Goal: Book appointment/travel/reservation

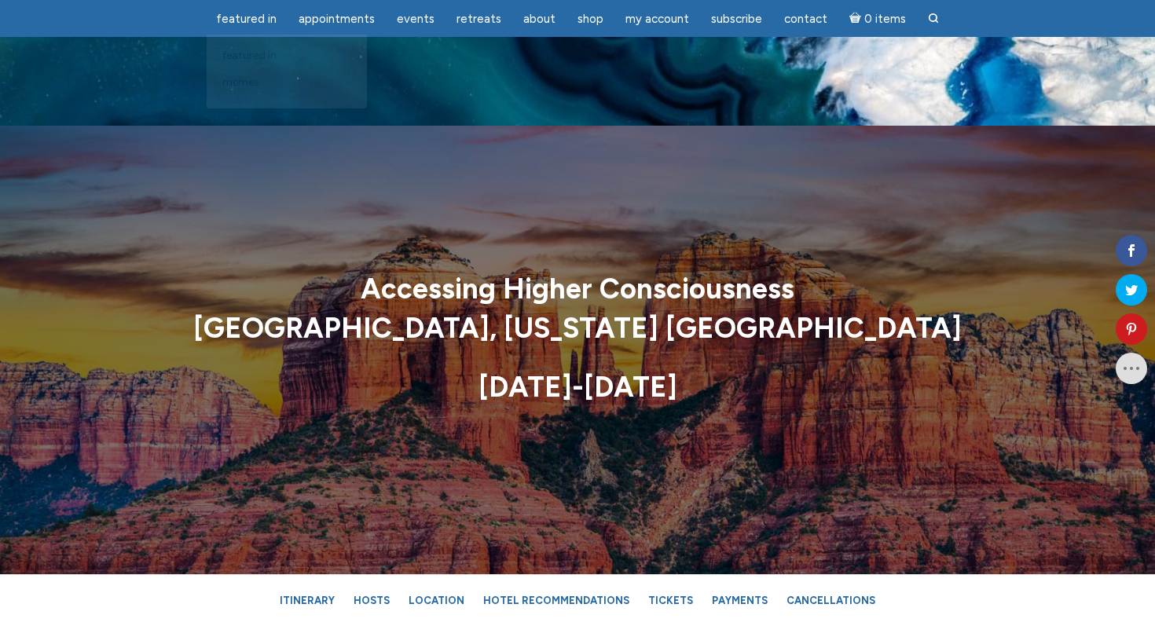
scroll to position [9537, 0]
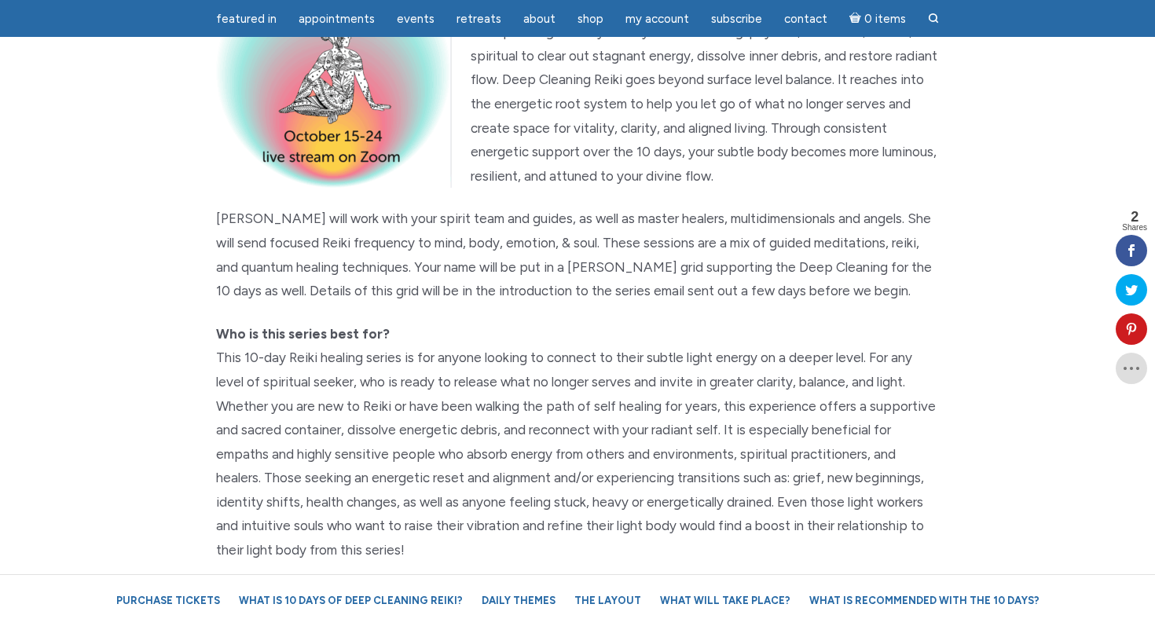
scroll to position [351, 0]
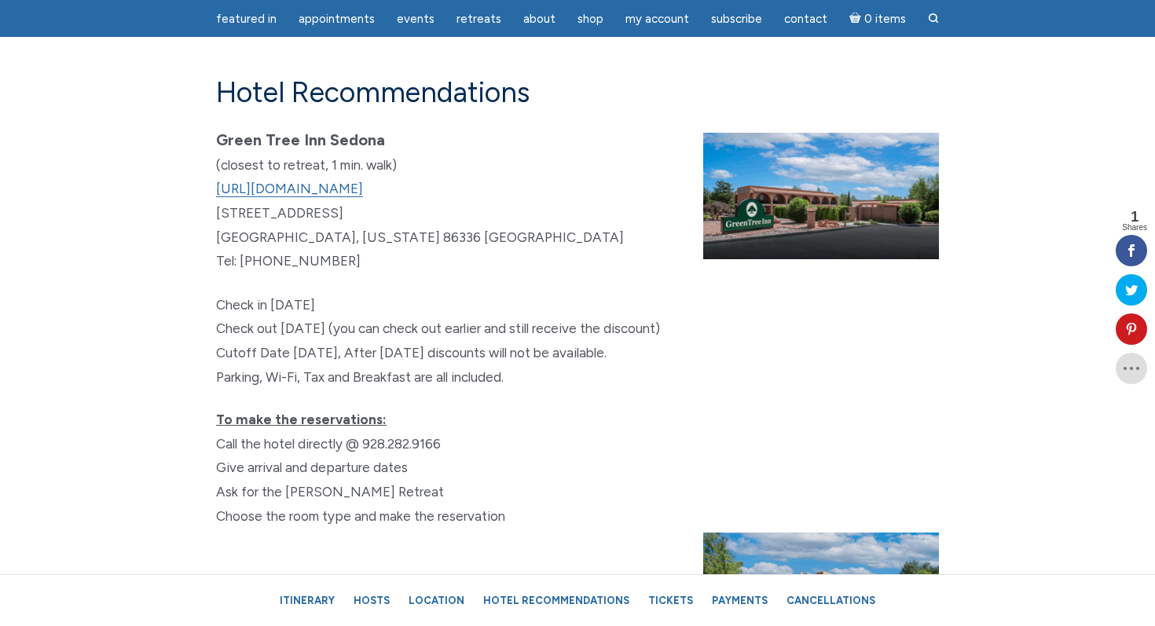
scroll to position [9061, 0]
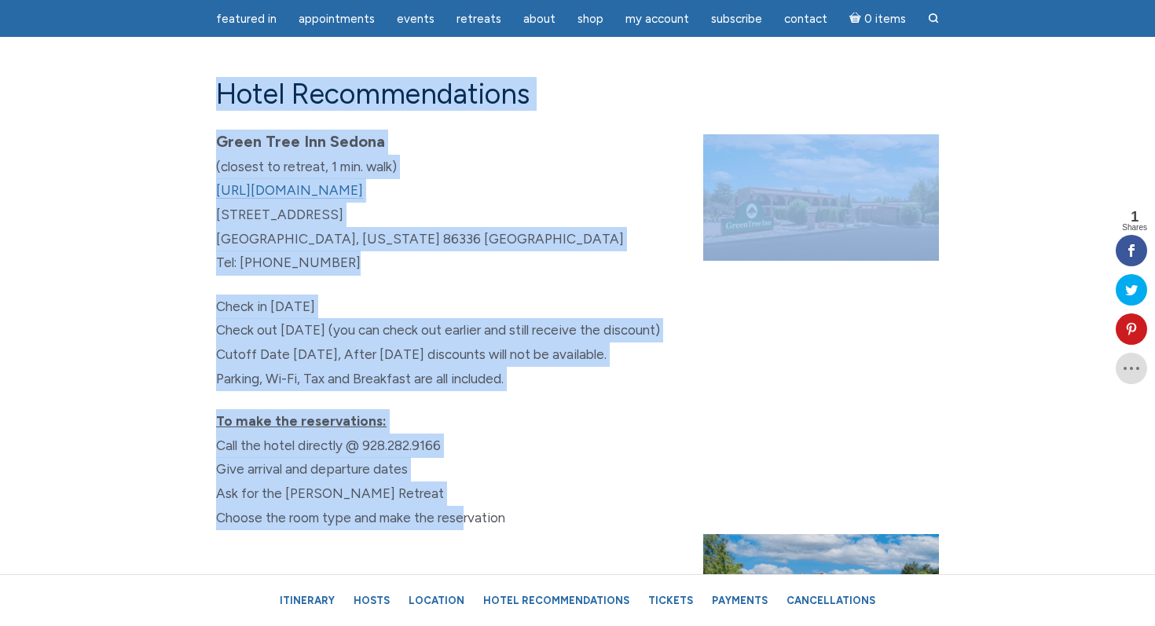
drag, startPoint x: 217, startPoint y: 121, endPoint x: 460, endPoint y: 561, distance: 502.7
click at [461, 561] on div "Hotel Recommendations Green Tree Inn Sedona (closest to retreat, 1 min. walk) h…" at bounding box center [577, 576] width 747 height 999
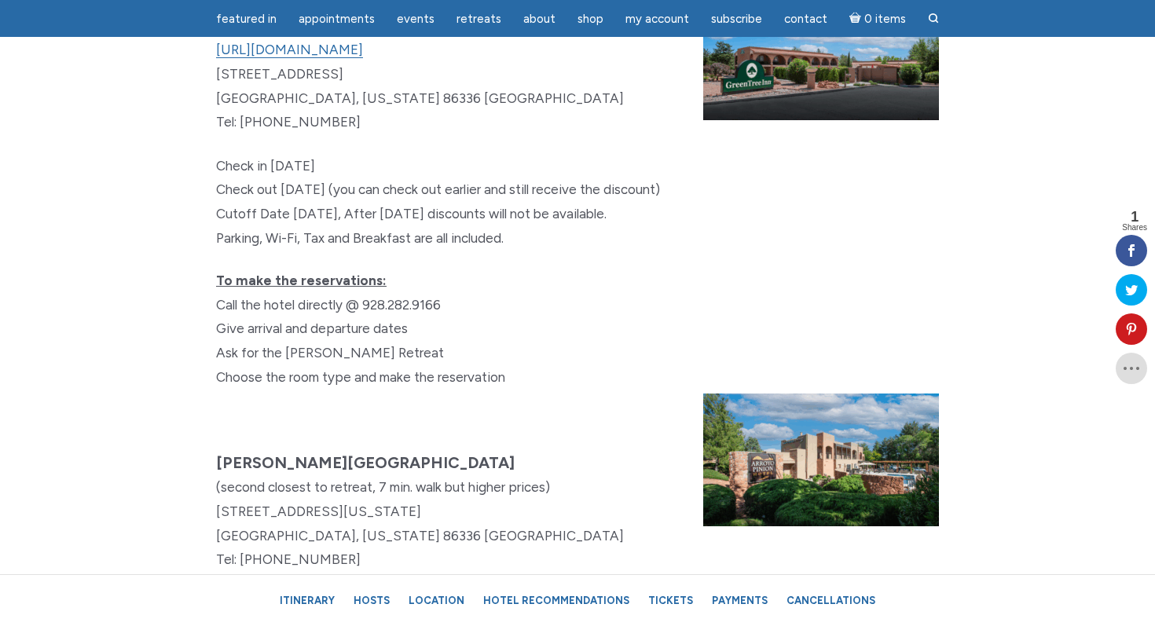
click at [473, 488] on p "Arroyo Pinion Hotel (second closest to retreat, 7 min. walk but higher prices) …" at bounding box center [577, 511] width 723 height 121
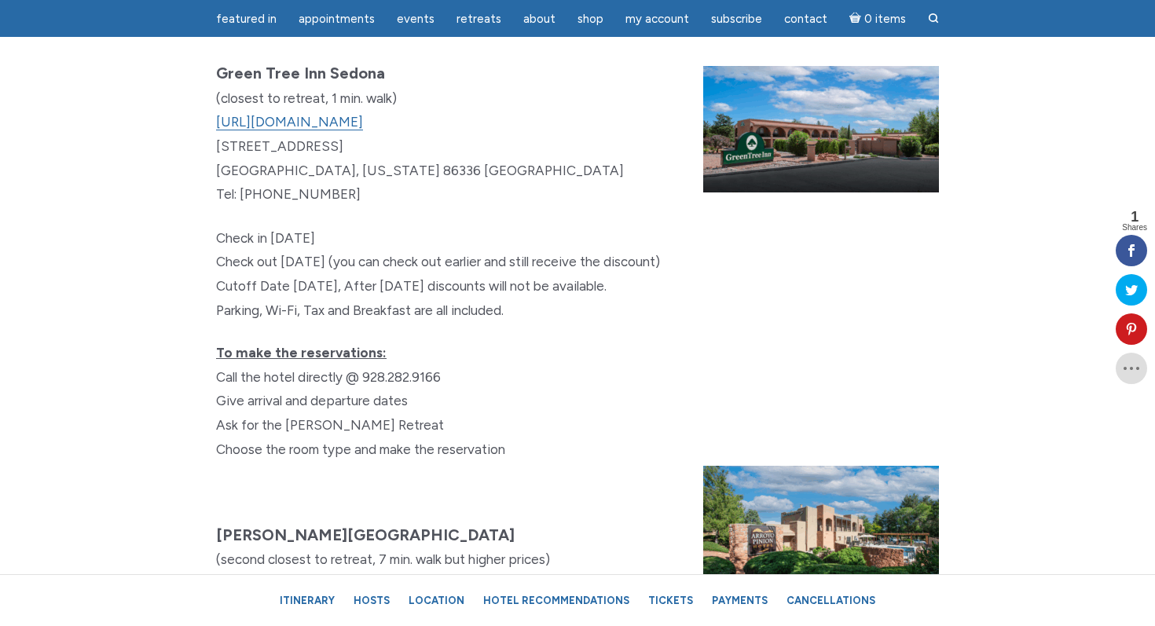
scroll to position [9101, 0]
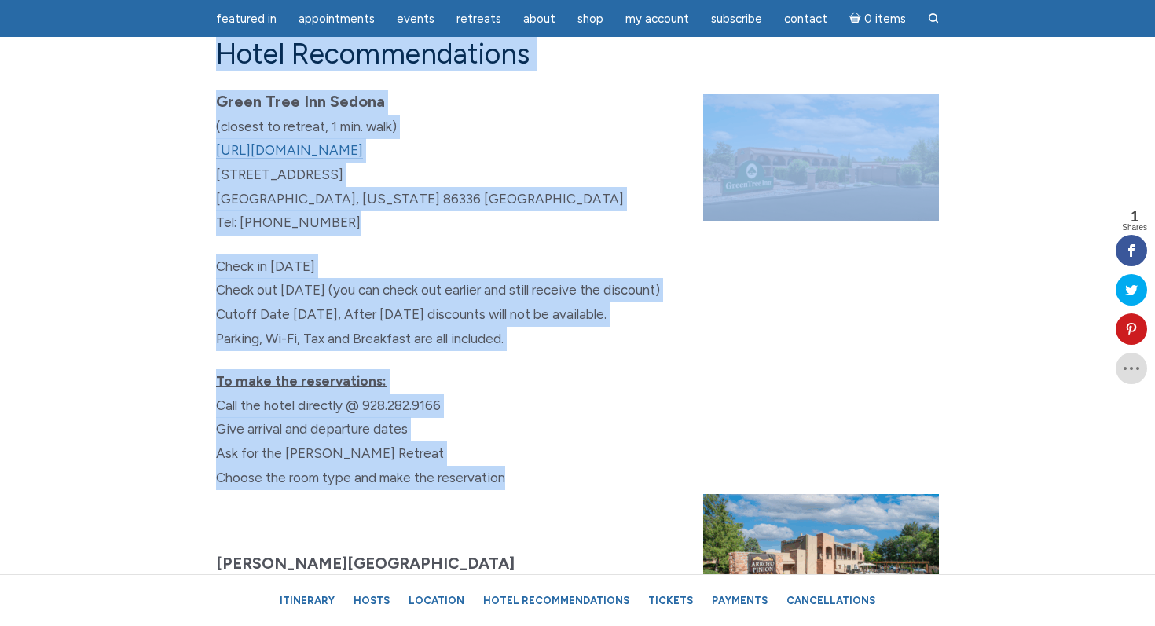
drag, startPoint x: 217, startPoint y: 83, endPoint x: 528, endPoint y: 513, distance: 530.7
click at [527, 512] on div "Hotel Recommendations Green Tree Inn Sedona (closest to retreat, 1 min. walk) h…" at bounding box center [577, 536] width 747 height 999
copy div "Hotel Recommendations Green Tree Inn Sedona (closest to retreat, 1 min. walk) h…"
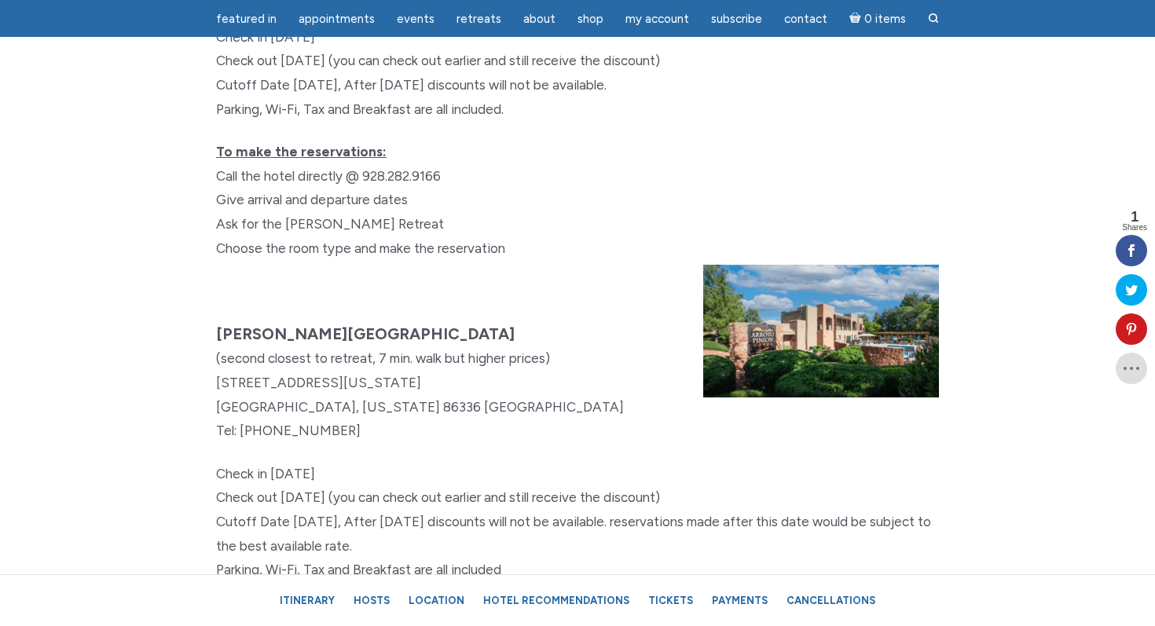
click at [525, 352] on div "Hotel Recommendations Green Tree Inn Sedona (closest to retreat, 1 min. walk) h…" at bounding box center [577, 306] width 747 height 999
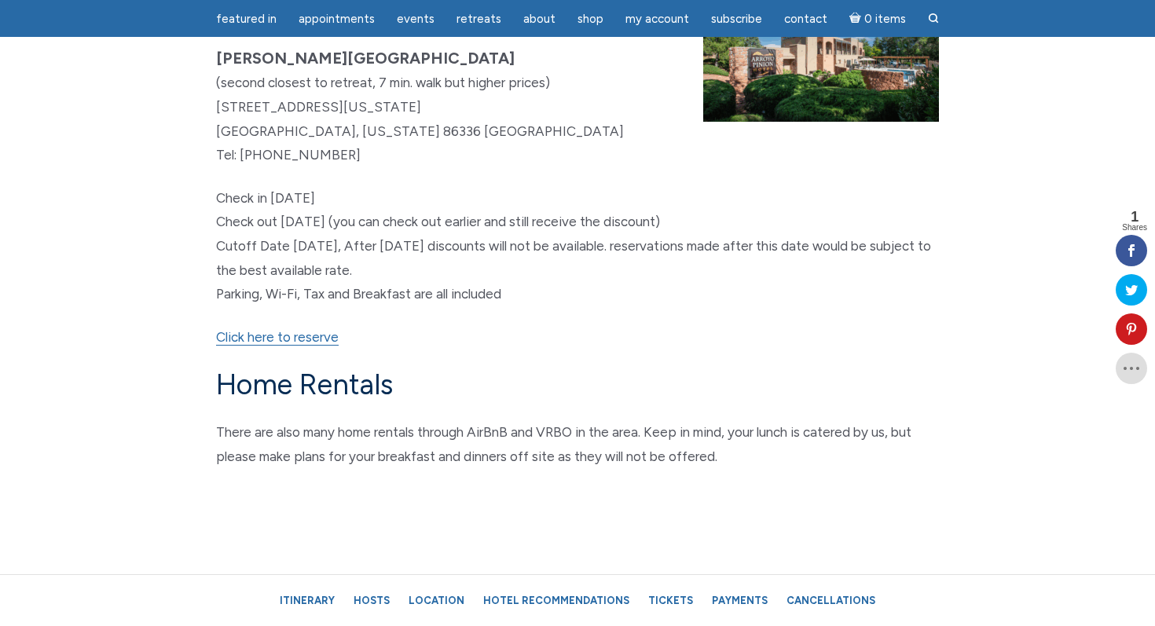
scroll to position [9625, 0]
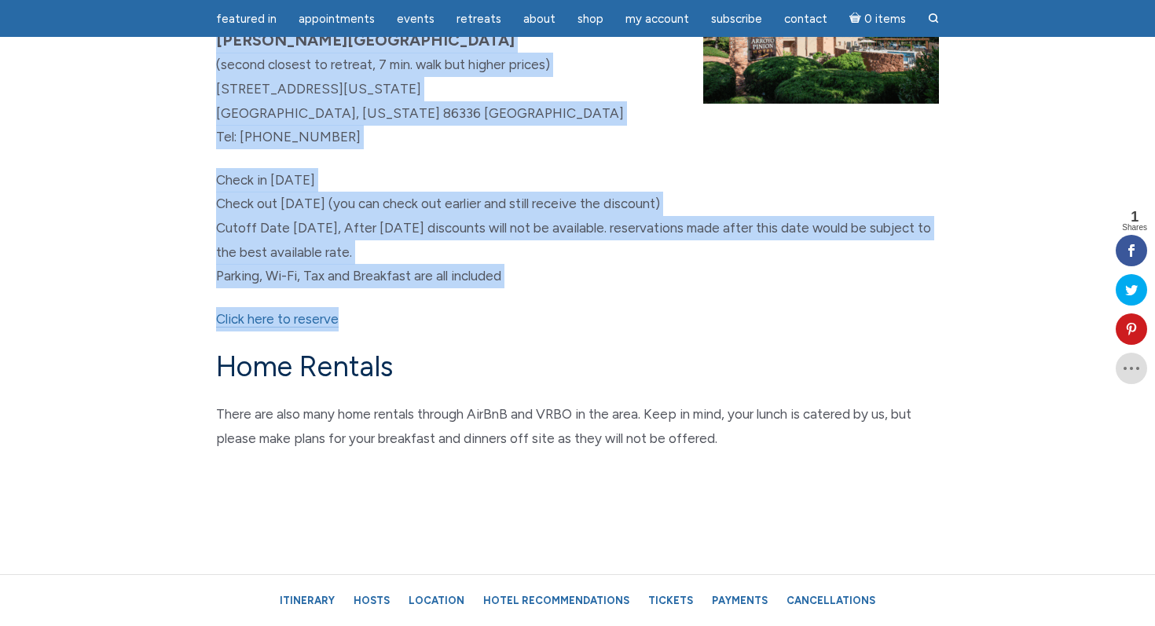
drag, startPoint x: 218, startPoint y: 68, endPoint x: 438, endPoint y: 348, distance: 355.5
click at [438, 348] on div "Hotel Recommendations Green Tree Inn Sedona (closest to retreat, 1 min. walk) h…" at bounding box center [577, 13] width 747 height 999
copy div "Arroyo Pinion Hotel (second closest to retreat, 7 min. walk but higher prices) …"
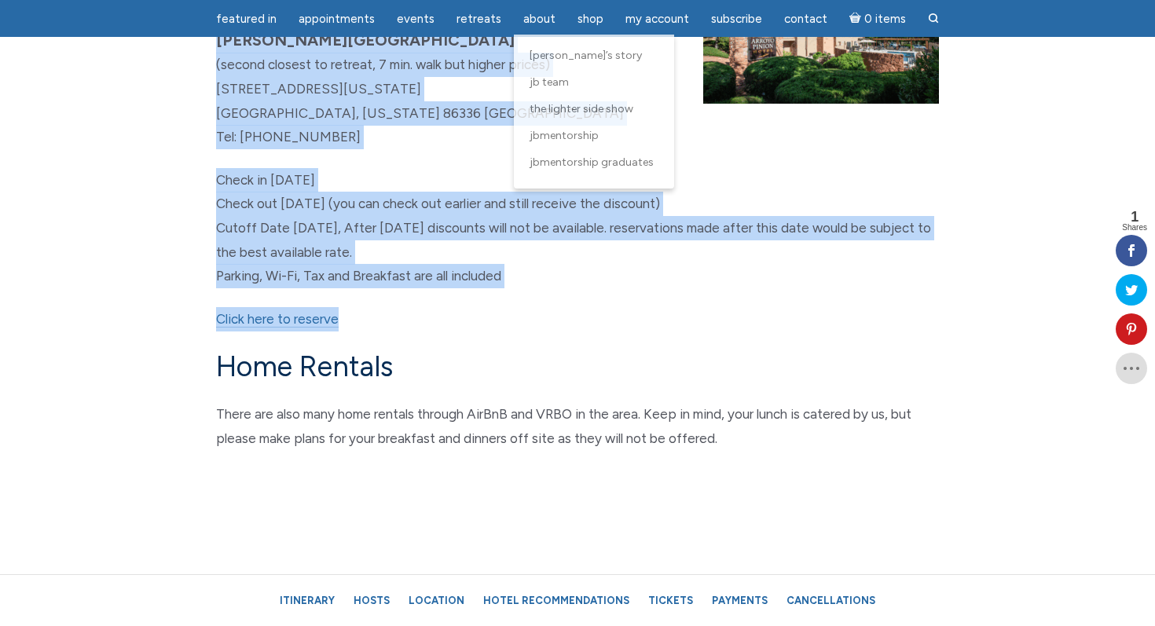
click at [523, 332] on p "Click here to reserve" at bounding box center [577, 319] width 723 height 24
